Goal: Navigation & Orientation: Find specific page/section

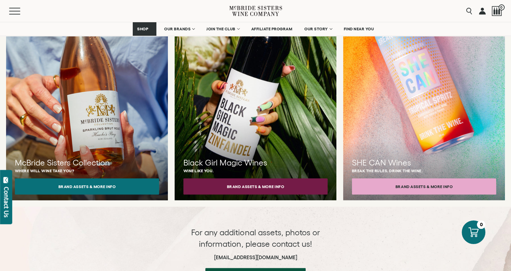
drag, startPoint x: 0, startPoint y: 0, endPoint x: 152, endPoint y: 100, distance: 181.8
click at [152, 100] on div at bounding box center [87, 85] width 178 height 253
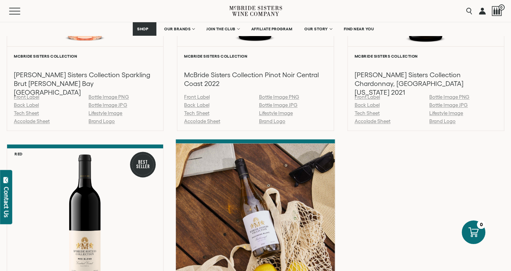
scroll to position [877, 0]
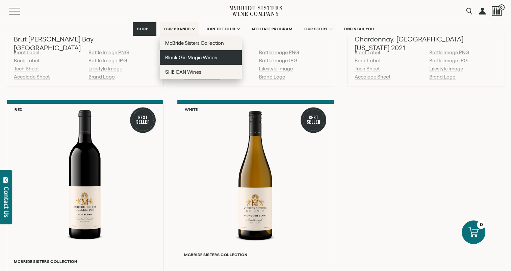
click at [185, 54] on link "Black Girl Magic Wines" at bounding box center [201, 57] width 82 height 15
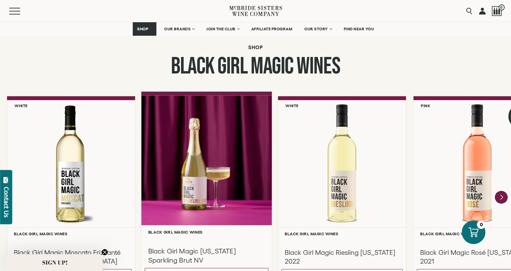
scroll to position [574, 0]
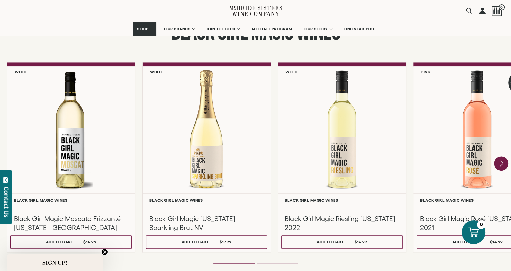
click at [498, 164] on icon "Next" at bounding box center [501, 164] width 14 height 14
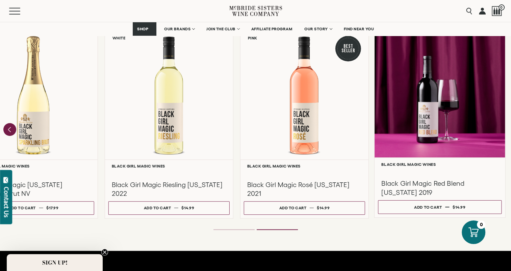
scroll to position [675, 0]
